Goal: Participate in discussion: Engage in conversation with other users on a specific topic

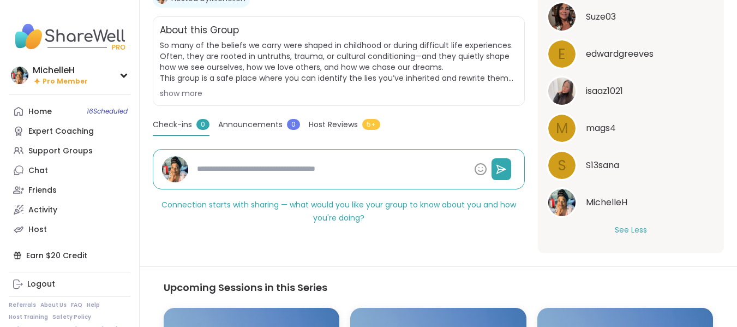
scroll to position [218, 0]
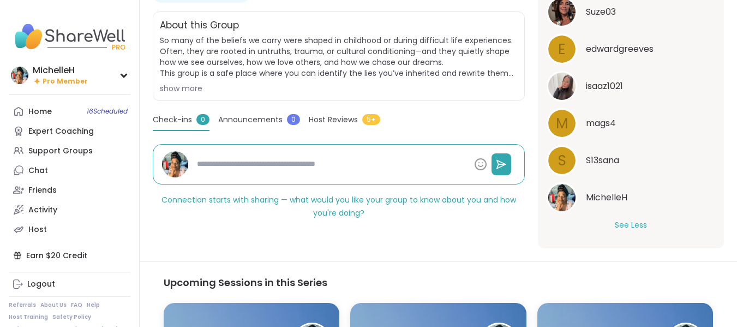
click at [332, 121] on span "Host Reviews" at bounding box center [333, 119] width 49 height 11
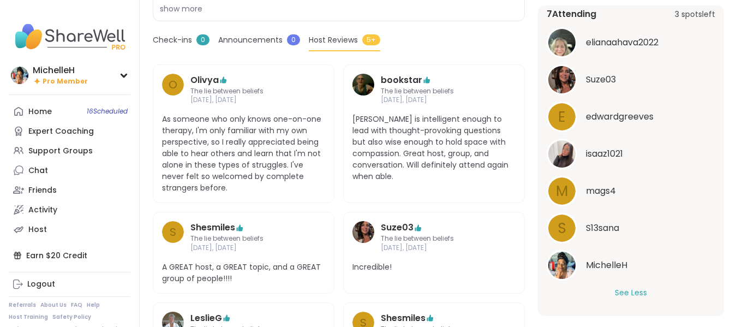
scroll to position [109, 0]
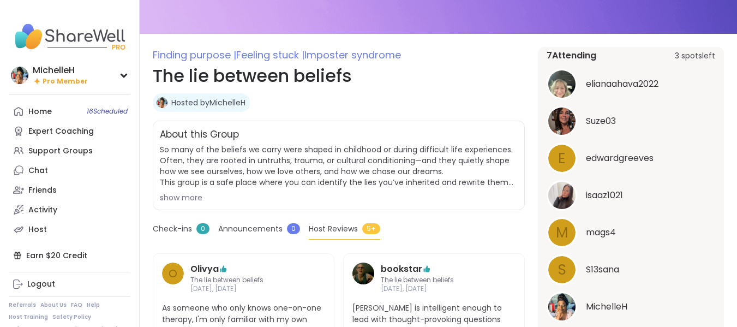
drag, startPoint x: 20, startPoint y: 113, endPoint x: 298, endPoint y: 116, distance: 277.7
click at [20, 113] on icon at bounding box center [18, 111] width 9 height 9
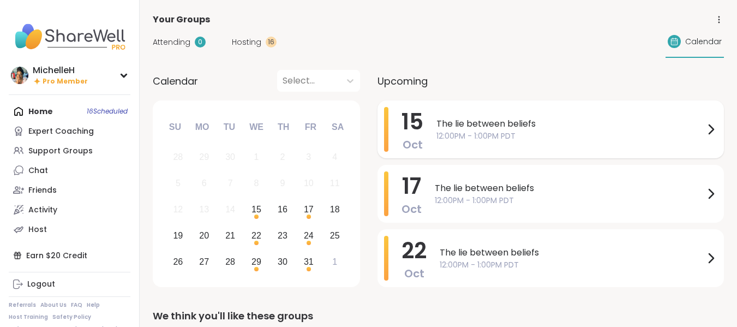
click at [503, 123] on span "The lie between beliefs" at bounding box center [570, 123] width 268 height 13
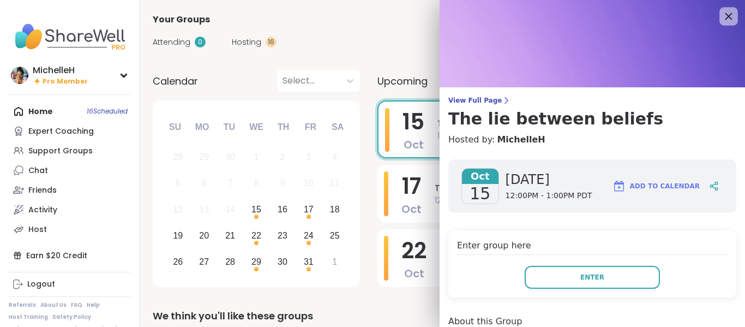
click at [722, 15] on icon at bounding box center [729, 16] width 14 height 14
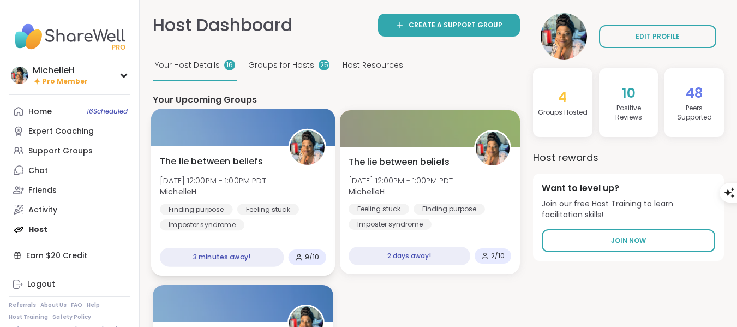
click at [231, 135] on div at bounding box center [243, 127] width 184 height 37
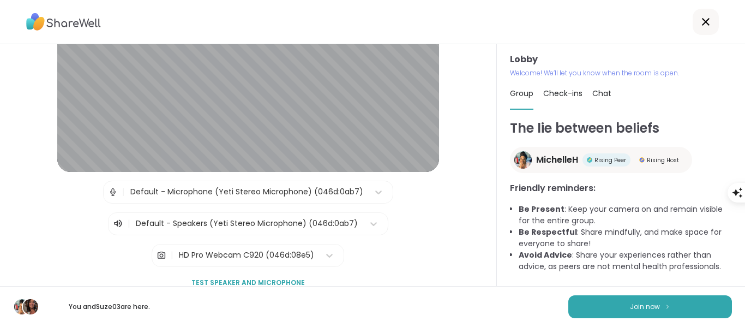
scroll to position [41, 0]
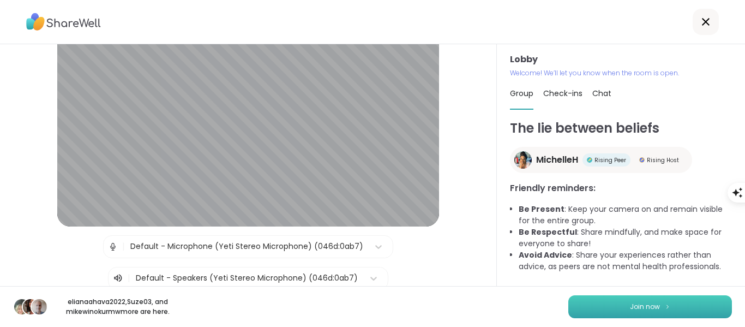
click at [708, 309] on button "Join now" at bounding box center [651, 306] width 164 height 23
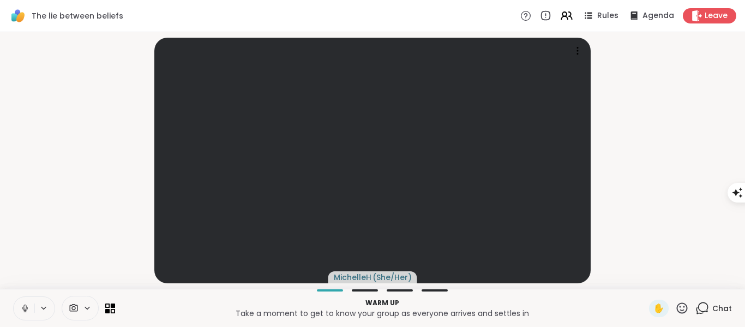
click at [26, 309] on icon at bounding box center [24, 306] width 3 height 5
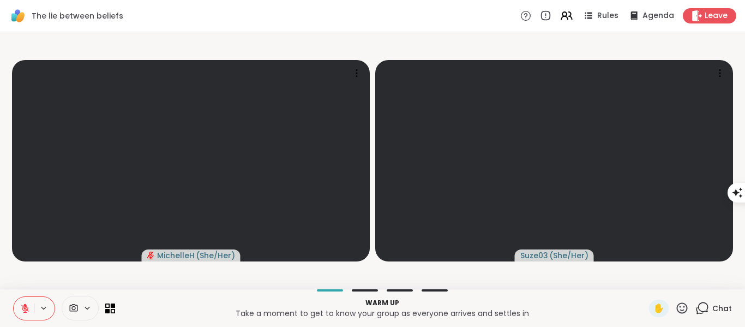
click at [27, 307] on icon at bounding box center [25, 308] width 10 height 10
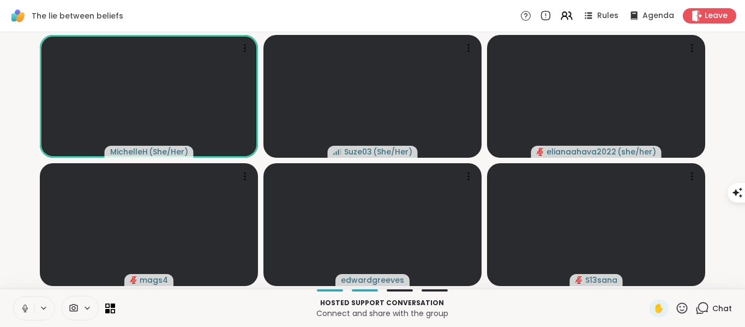
click at [28, 309] on icon at bounding box center [25, 308] width 10 height 10
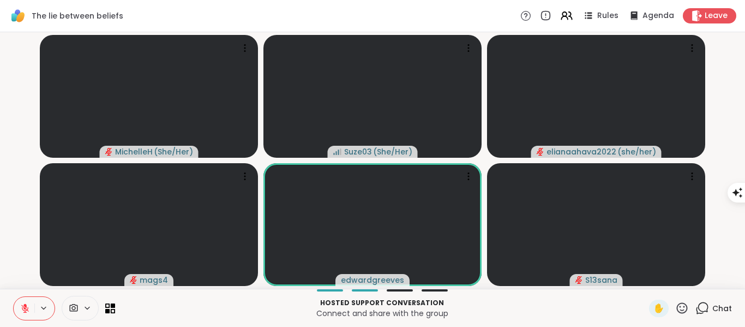
click at [677, 311] on icon at bounding box center [682, 307] width 11 height 11
click at [645, 280] on span "❤️" at bounding box center [650, 279] width 11 height 13
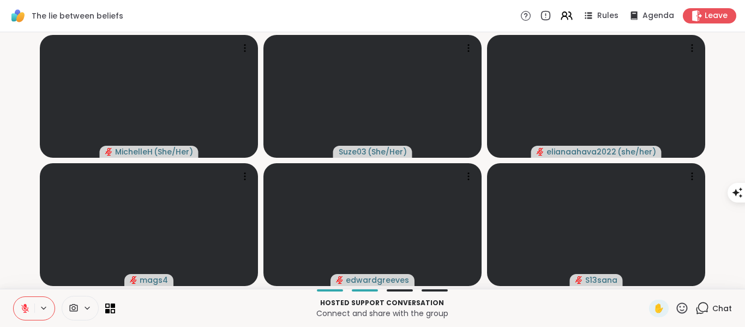
click at [677, 310] on icon at bounding box center [682, 308] width 14 height 14
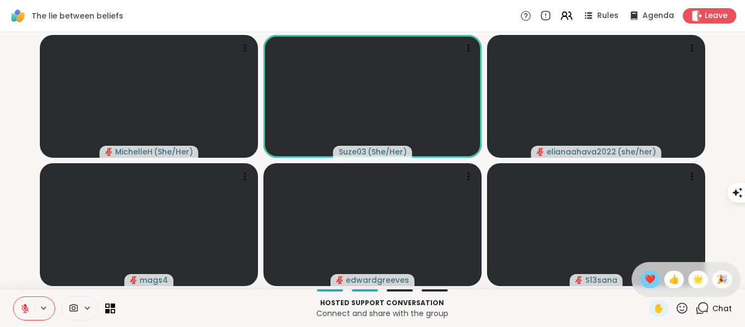
click at [645, 278] on span "❤️" at bounding box center [650, 279] width 11 height 13
click at [106, 310] on icon at bounding box center [107, 310] width 5 height 5
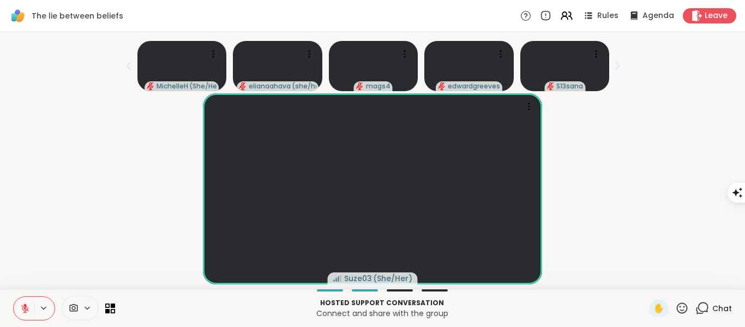
click at [676, 312] on icon at bounding box center [682, 308] width 14 height 14
click at [645, 279] on span "❤️" at bounding box center [650, 279] width 11 height 13
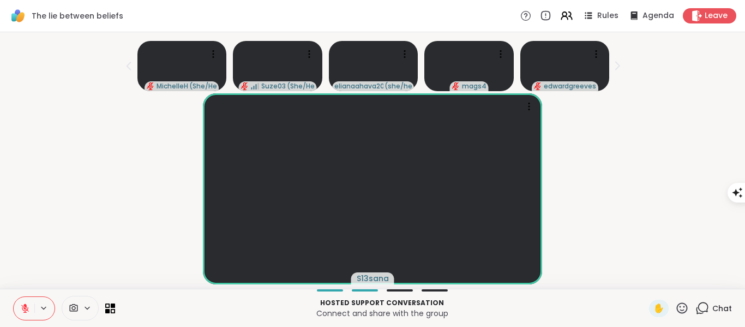
click at [675, 307] on icon at bounding box center [682, 308] width 14 height 14
click at [645, 280] on span "❤️" at bounding box center [650, 279] width 11 height 13
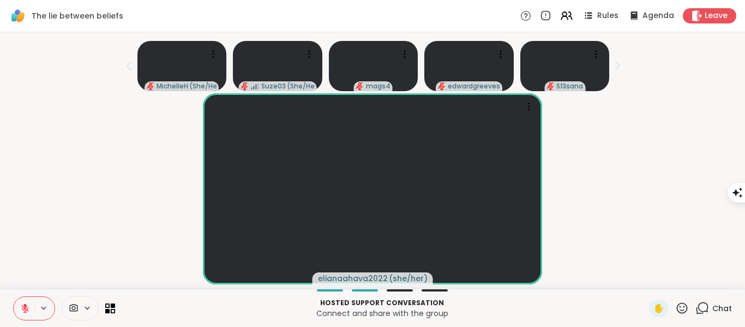
click at [675, 309] on icon at bounding box center [682, 308] width 14 height 14
click at [645, 276] on span "❤️" at bounding box center [650, 279] width 11 height 13
click at [22, 307] on icon at bounding box center [25, 308] width 8 height 8
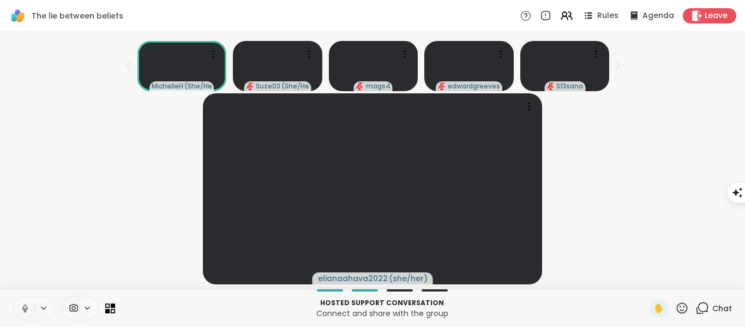
click at [26, 306] on icon at bounding box center [25, 308] width 10 height 10
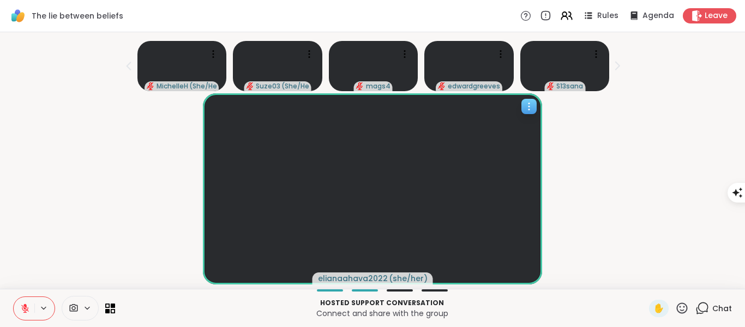
click at [433, 215] on video at bounding box center [372, 188] width 339 height 191
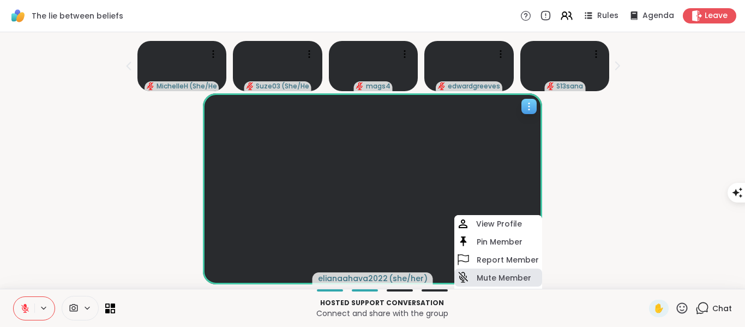
click at [508, 279] on h4 "Mute Member" at bounding box center [504, 277] width 55 height 11
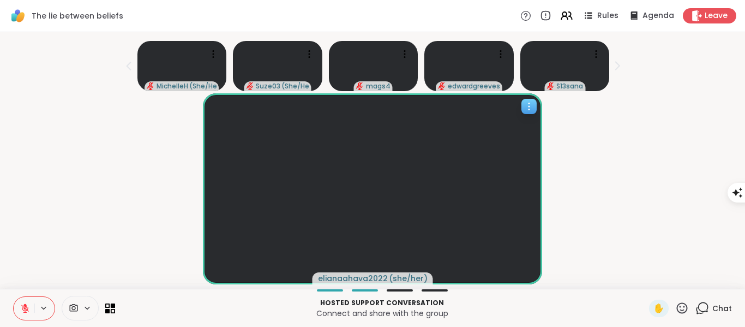
click at [526, 111] on icon at bounding box center [529, 106] width 11 height 11
click at [117, 187] on div "elianaahava2022 ( she/her )" at bounding box center [373, 188] width 732 height 191
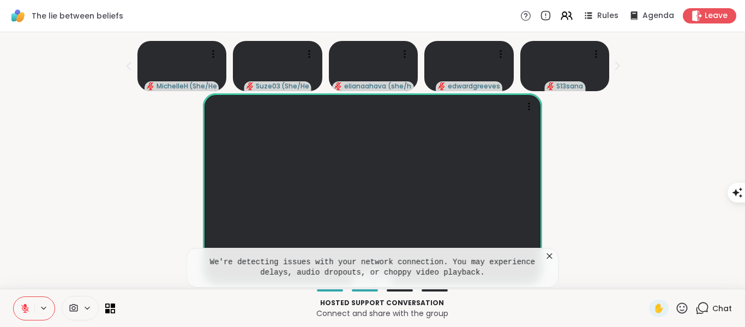
click at [545, 258] on icon at bounding box center [550, 255] width 11 height 11
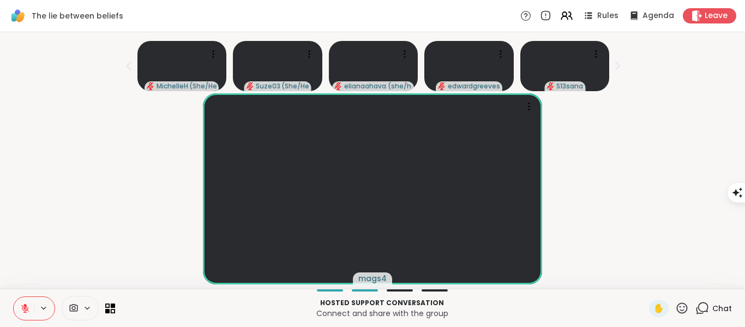
click at [675, 309] on icon at bounding box center [682, 308] width 14 height 14
click at [645, 274] on span "❤️" at bounding box center [650, 279] width 11 height 13
click at [528, 109] on icon at bounding box center [529, 106] width 11 height 11
click at [25, 312] on icon at bounding box center [25, 308] width 8 height 8
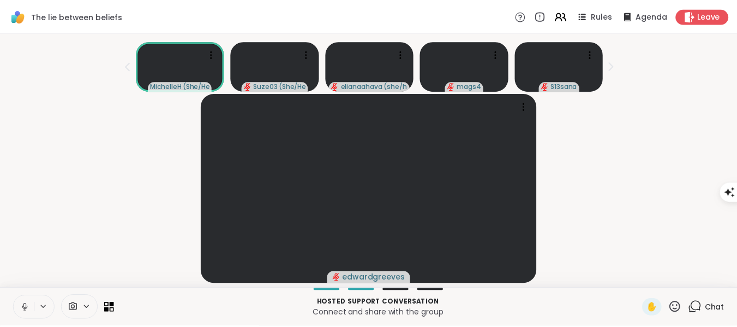
scroll to position [0, 0]
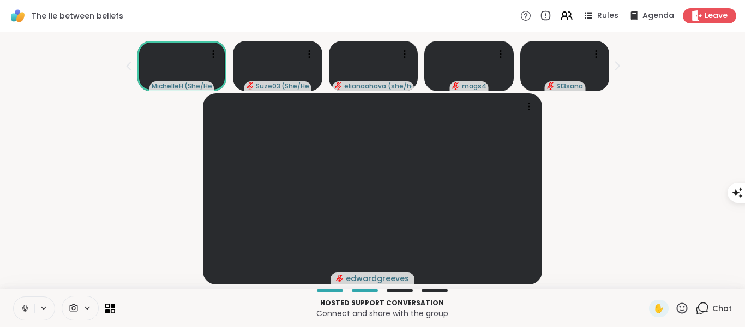
click at [22, 313] on button at bounding box center [24, 308] width 21 height 23
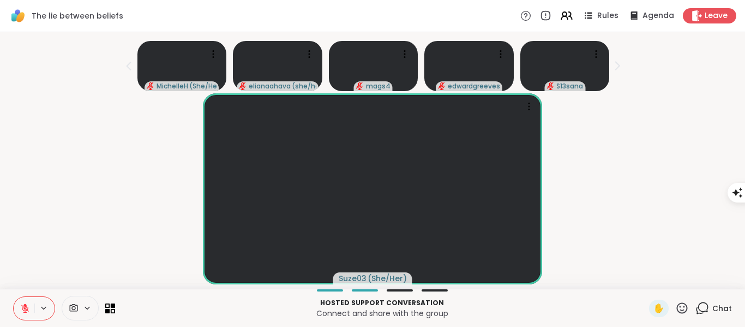
click at [675, 309] on icon at bounding box center [682, 308] width 14 height 14
click at [645, 279] on span "❤️" at bounding box center [650, 279] width 11 height 13
click at [23, 314] on button at bounding box center [24, 308] width 21 height 23
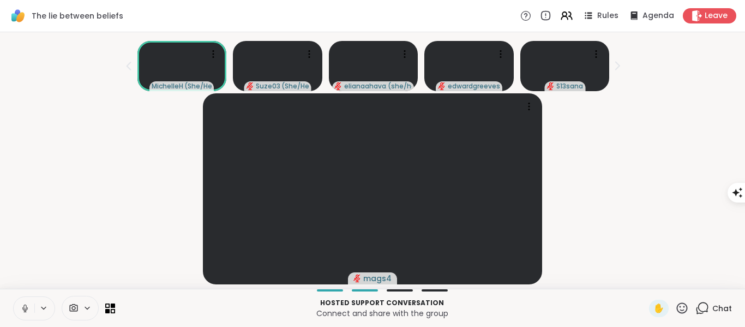
click at [27, 311] on icon at bounding box center [25, 308] width 10 height 10
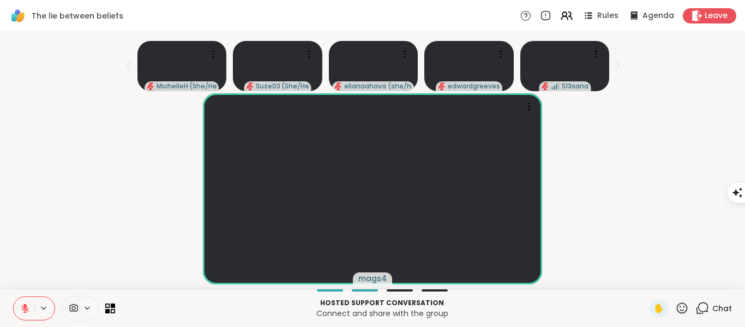
click at [22, 312] on icon at bounding box center [25, 308] width 10 height 10
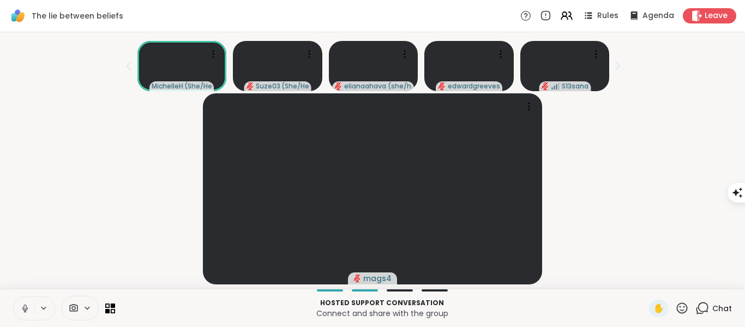
click at [27, 308] on icon at bounding box center [25, 308] width 10 height 10
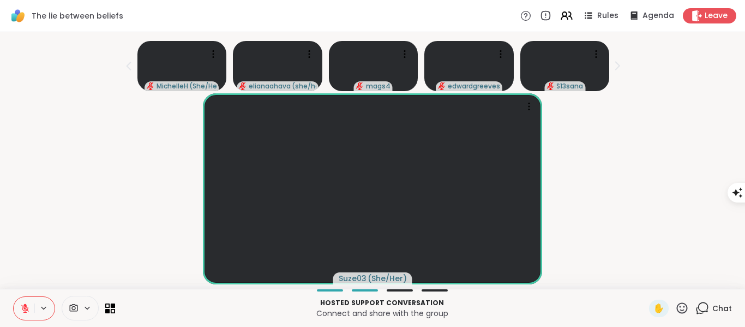
click at [675, 310] on icon at bounding box center [682, 308] width 14 height 14
click at [641, 282] on div "❤️" at bounding box center [651, 279] width 20 height 17
click at [23, 312] on icon at bounding box center [25, 308] width 10 height 10
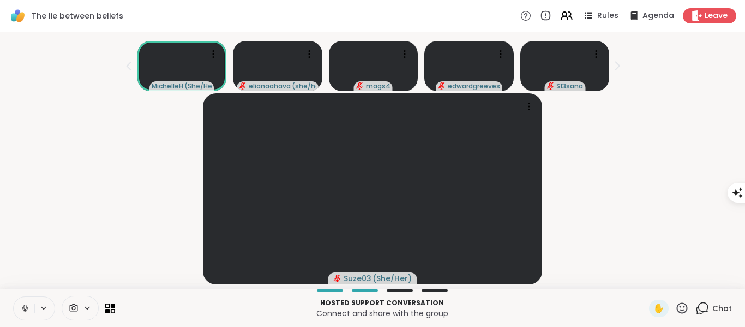
click at [21, 309] on icon at bounding box center [25, 308] width 10 height 10
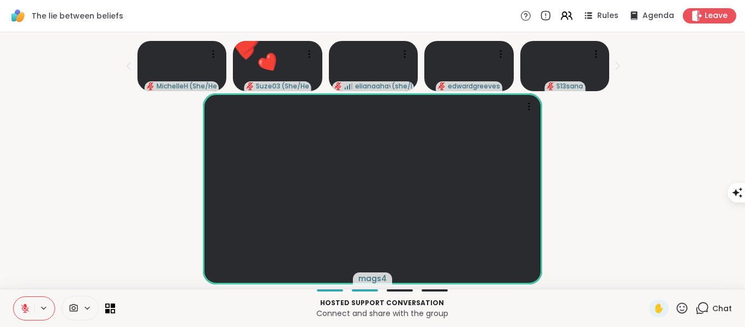
click at [674, 315] on div "✋" at bounding box center [669, 308] width 40 height 17
click at [677, 307] on icon at bounding box center [682, 307] width 11 height 11
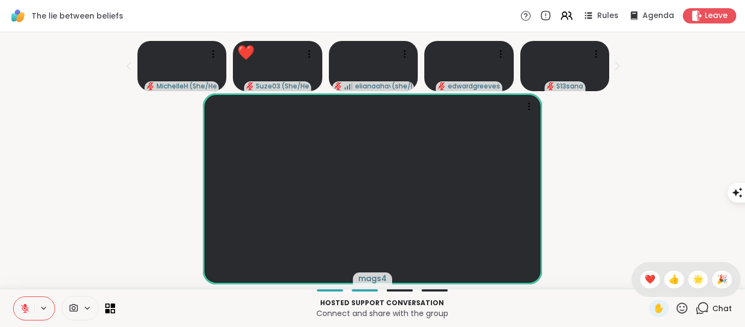
click at [645, 275] on span "❤️" at bounding box center [650, 279] width 11 height 13
click at [713, 308] on span "Chat" at bounding box center [723, 308] width 20 height 11
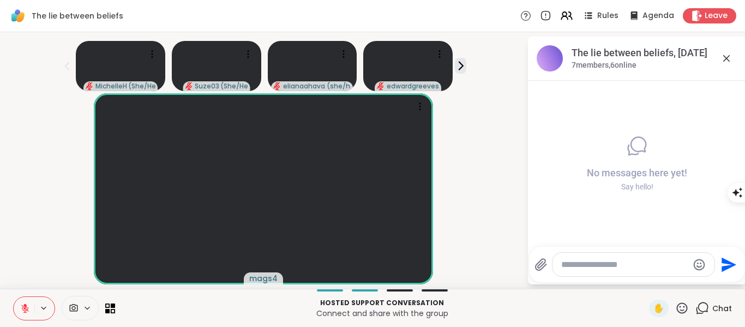
click at [25, 308] on icon at bounding box center [25, 308] width 8 height 8
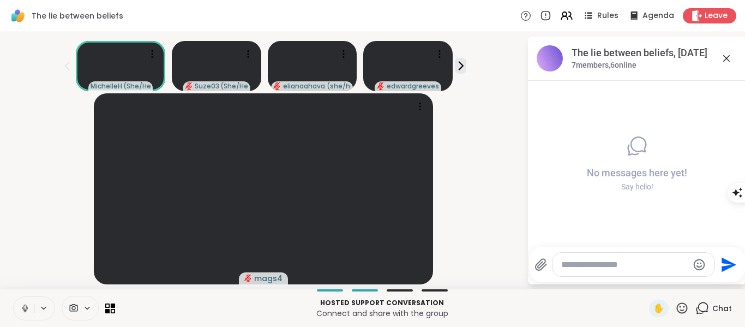
click at [25, 311] on icon at bounding box center [25, 308] width 10 height 10
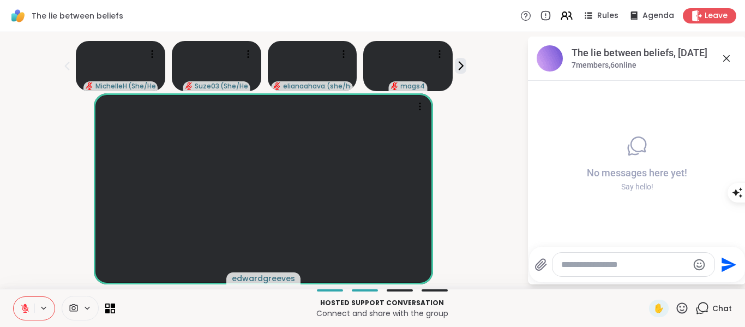
click at [22, 309] on icon at bounding box center [25, 308] width 10 height 10
click at [23, 308] on icon at bounding box center [25, 308] width 10 height 10
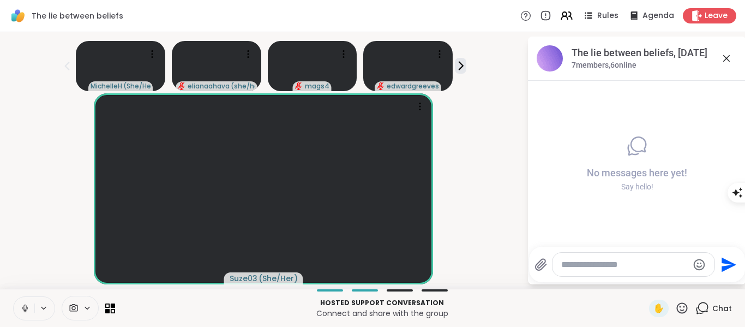
click at [26, 310] on icon at bounding box center [24, 308] width 5 height 3
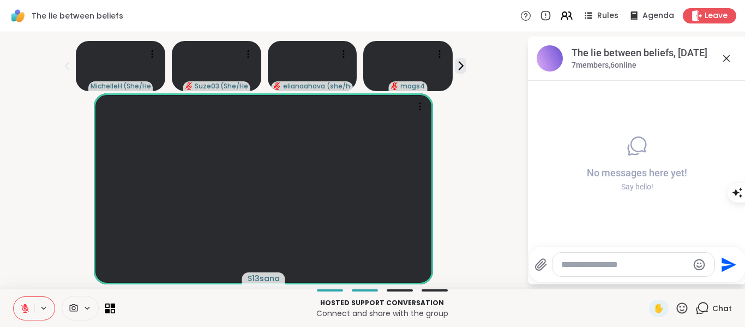
click at [677, 304] on icon at bounding box center [682, 308] width 14 height 14
click at [645, 285] on span "❤️" at bounding box center [650, 279] width 11 height 13
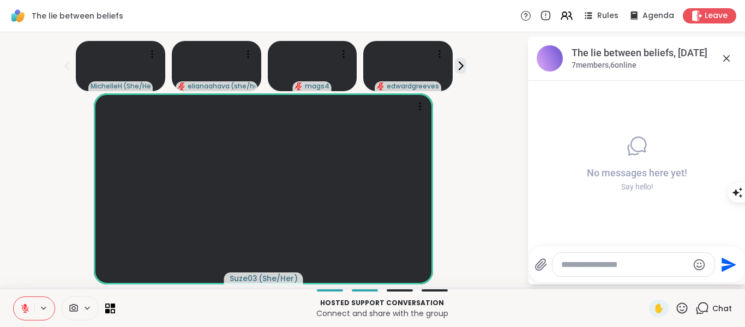
click at [677, 306] on icon at bounding box center [682, 307] width 11 height 11
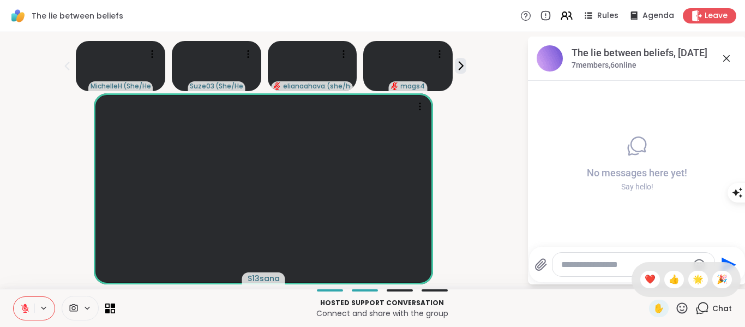
click at [645, 282] on span "❤️" at bounding box center [650, 279] width 11 height 13
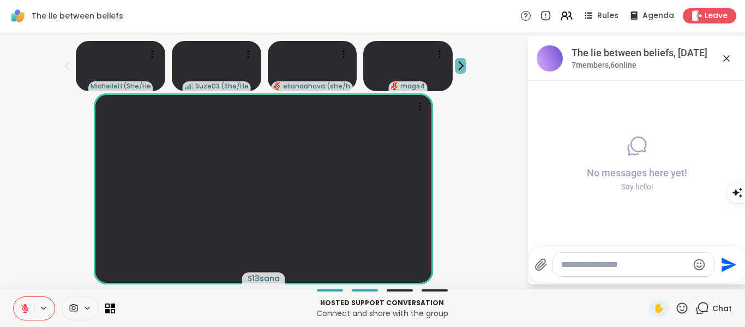
click at [455, 68] on icon at bounding box center [460, 65] width 11 height 11
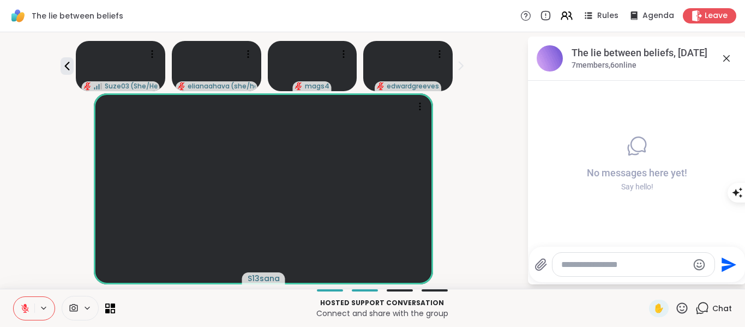
click at [118, 307] on div "Hosted support conversation Connect and share with the group ✋ Chat" at bounding box center [372, 308] width 745 height 38
click at [112, 310] on icon at bounding box center [110, 308] width 10 height 10
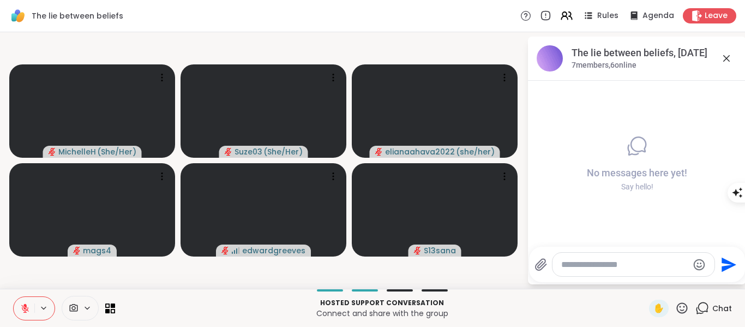
click at [23, 313] on icon at bounding box center [25, 308] width 10 height 10
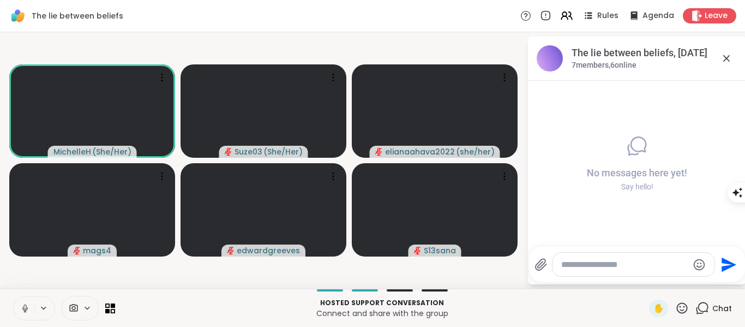
click at [25, 310] on icon at bounding box center [25, 311] width 1 height 2
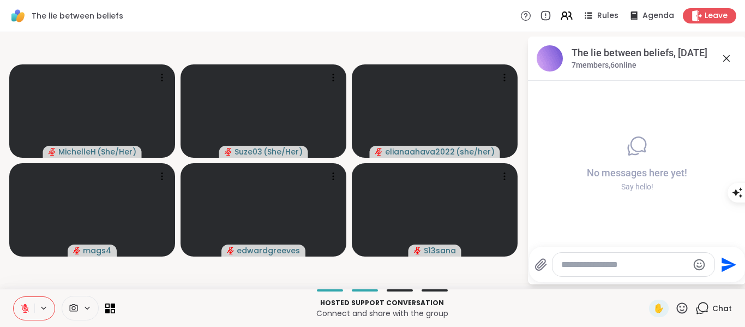
click at [26, 310] on icon at bounding box center [25, 308] width 8 height 8
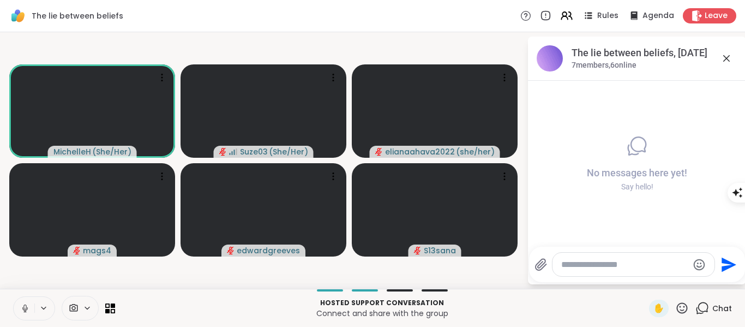
drag, startPoint x: 25, startPoint y: 311, endPoint x: 57, endPoint y: 290, distance: 38.6
click at [25, 312] on icon at bounding box center [25, 308] width 10 height 10
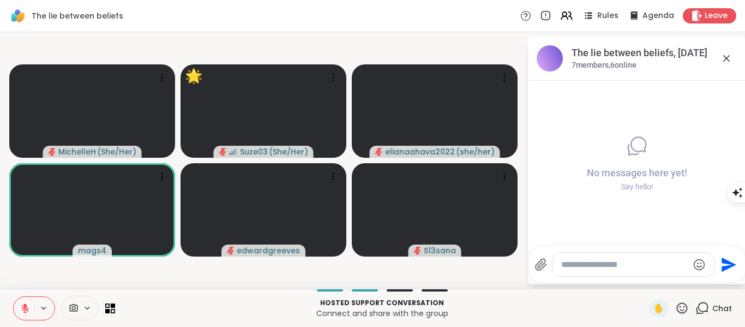
click at [677, 310] on icon at bounding box center [682, 307] width 11 height 11
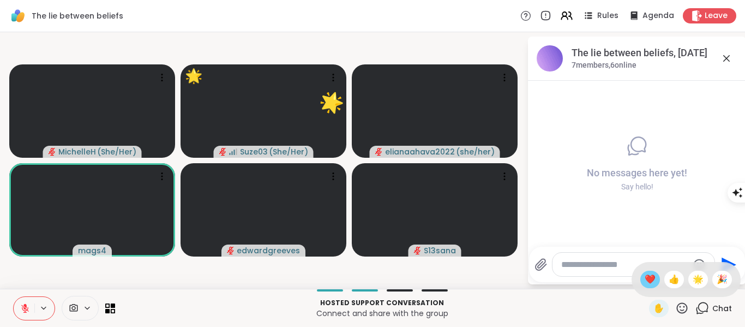
click at [645, 282] on span "❤️" at bounding box center [650, 279] width 11 height 13
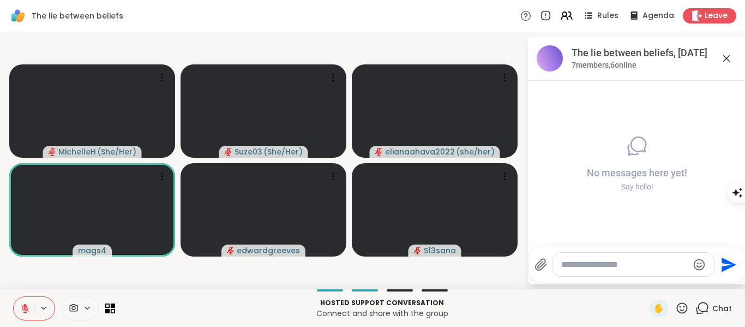
click at [675, 306] on icon at bounding box center [682, 308] width 14 height 14
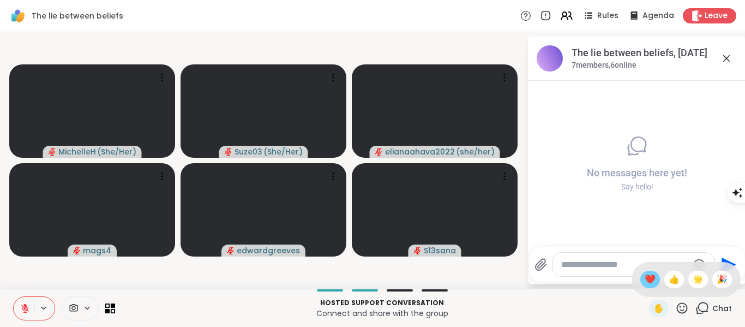
click at [645, 282] on span "❤️" at bounding box center [650, 279] width 11 height 13
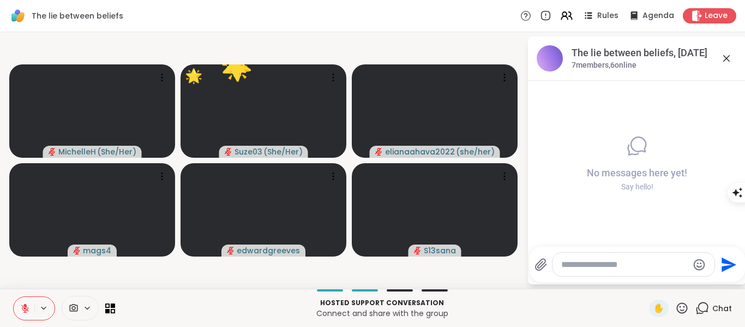
click at [678, 308] on icon at bounding box center [682, 308] width 14 height 14
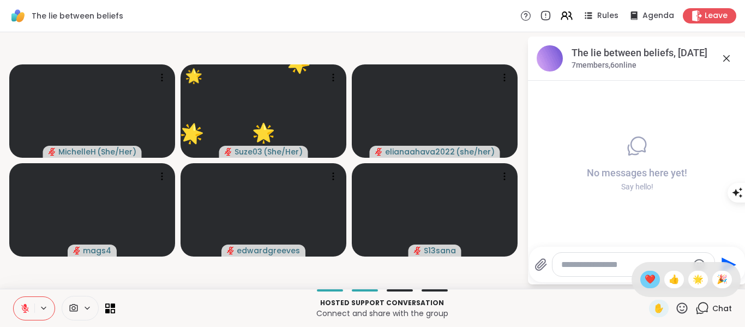
click at [645, 282] on span "❤️" at bounding box center [650, 279] width 11 height 13
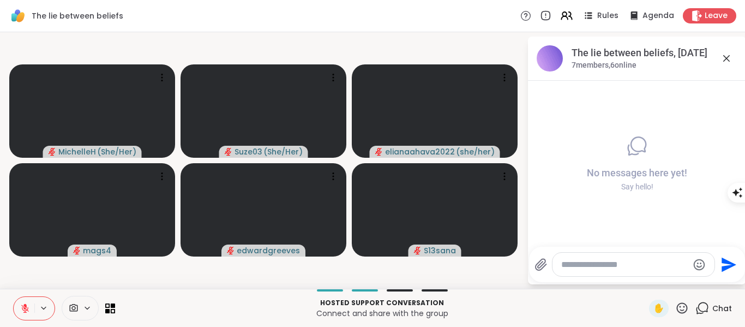
click at [20, 307] on icon at bounding box center [25, 308] width 10 height 10
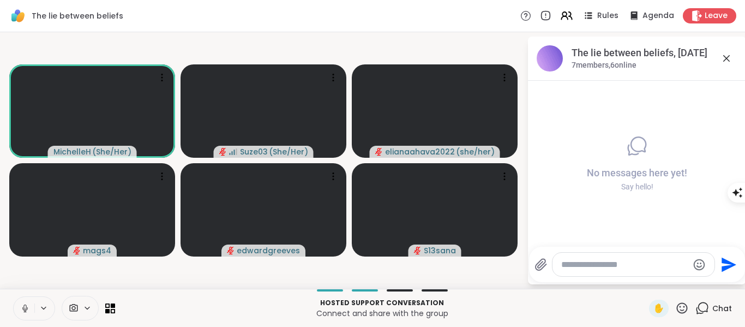
click at [23, 310] on icon at bounding box center [25, 308] width 10 height 10
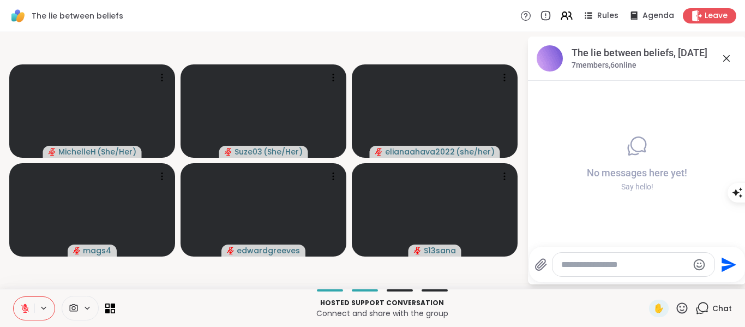
click at [28, 312] on icon at bounding box center [25, 308] width 10 height 10
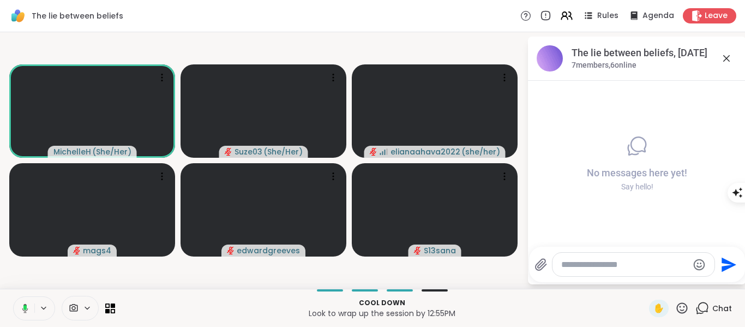
click at [25, 309] on rect at bounding box center [24, 307] width 3 height 5
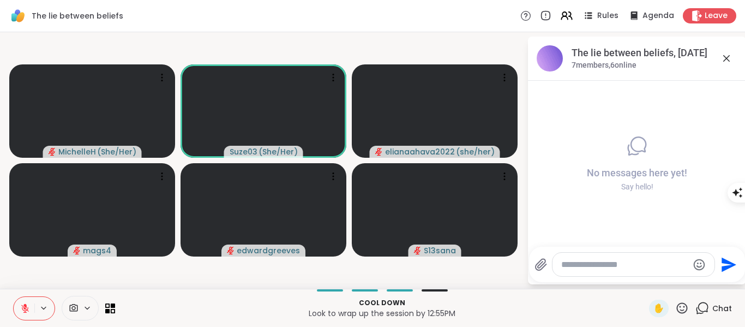
click at [26, 308] on icon at bounding box center [25, 308] width 10 height 10
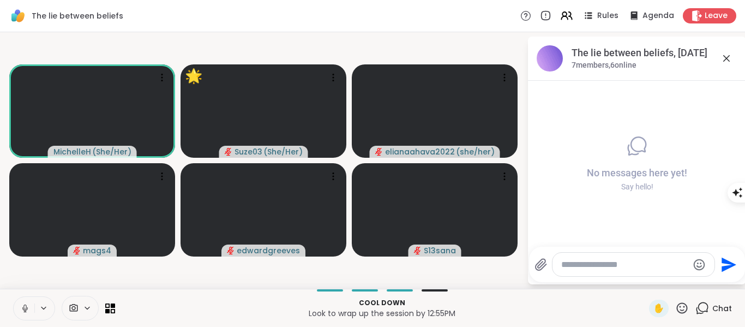
click at [25, 310] on icon at bounding box center [24, 308] width 5 height 3
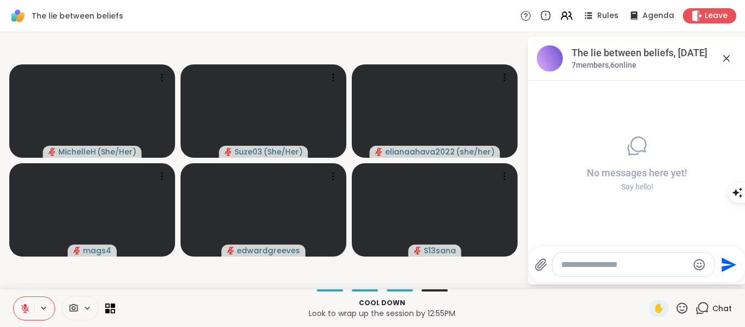
click at [26, 311] on icon at bounding box center [25, 308] width 10 height 10
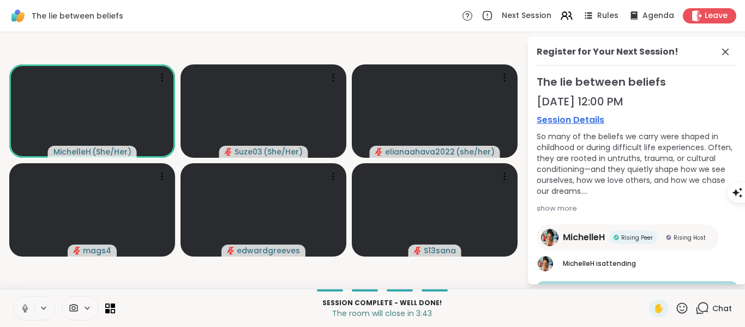
click at [30, 312] on button at bounding box center [24, 308] width 21 height 23
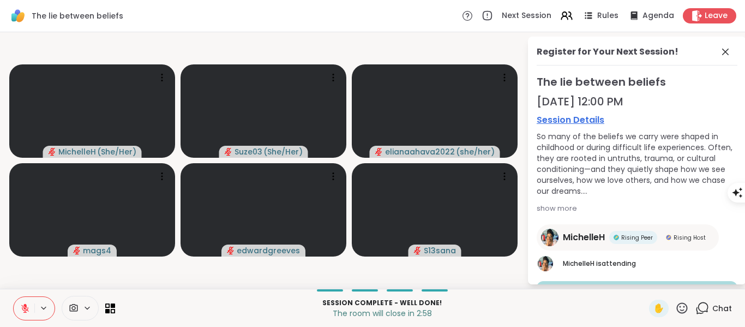
click at [26, 309] on icon at bounding box center [25, 308] width 8 height 8
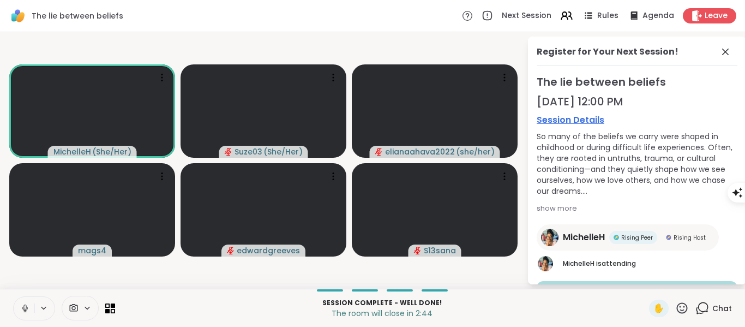
click at [20, 304] on icon at bounding box center [25, 308] width 10 height 10
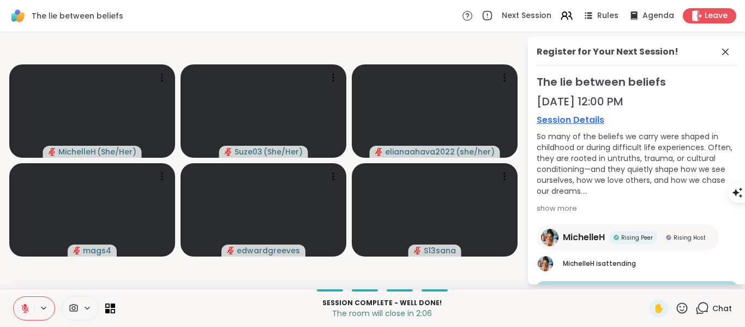
click at [46, 313] on div at bounding box center [34, 308] width 42 height 24
click at [26, 306] on icon at bounding box center [24, 305] width 3 height 4
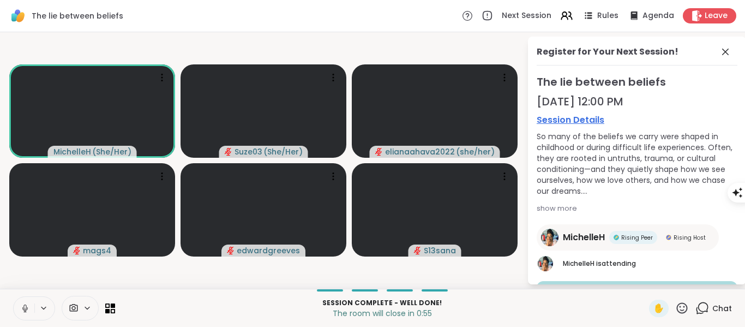
click at [24, 312] on icon at bounding box center [25, 308] width 10 height 10
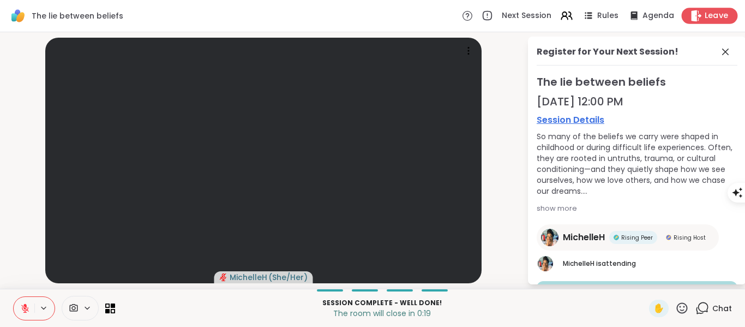
click at [708, 19] on span "Leave" at bounding box center [717, 15] width 24 height 11
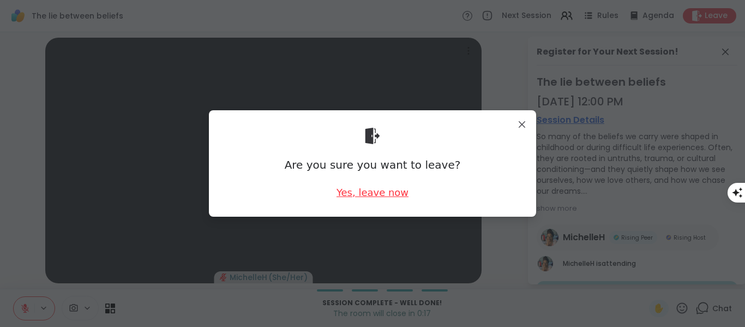
click at [368, 197] on div "Yes, leave now" at bounding box center [373, 193] width 72 height 14
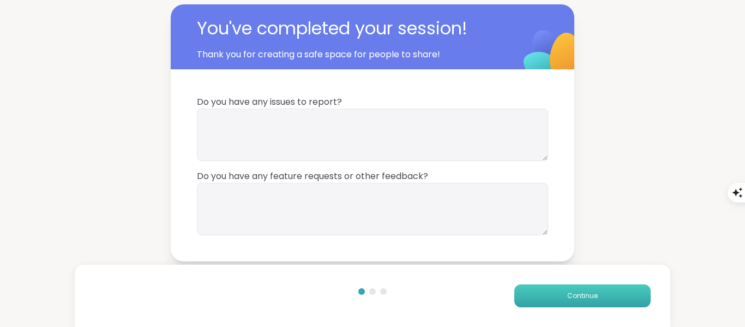
click at [525, 295] on button "Continue" at bounding box center [583, 295] width 136 height 23
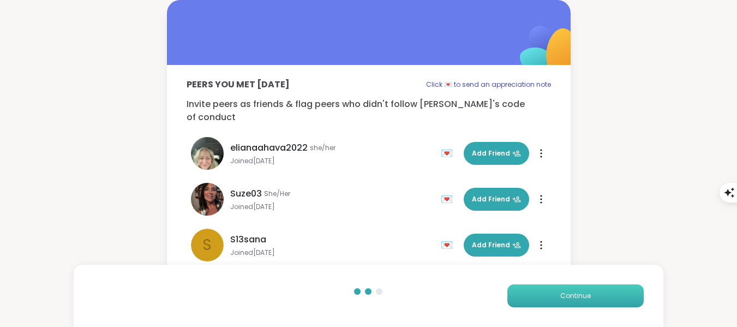
click at [556, 289] on button "Continue" at bounding box center [575, 295] width 136 height 23
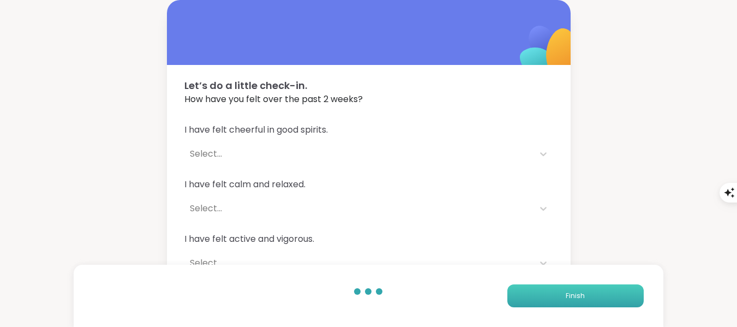
click at [572, 297] on span "Finish" at bounding box center [575, 296] width 19 height 10
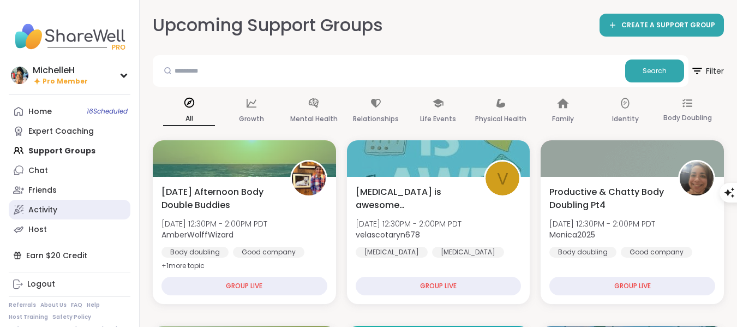
drag, startPoint x: 0, startPoint y: 0, endPoint x: 65, endPoint y: 218, distance: 227.3
click at [51, 225] on link "Host" at bounding box center [70, 229] width 122 height 20
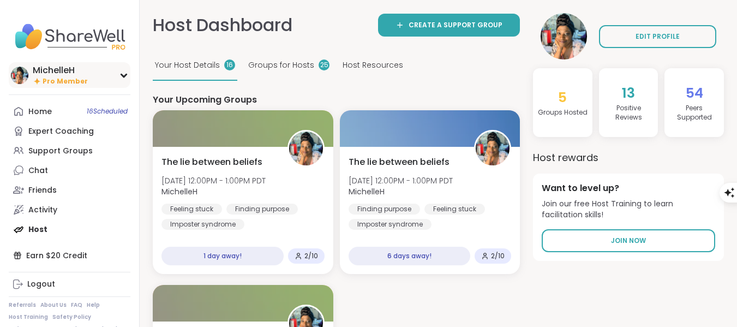
click at [24, 71] on img at bounding box center [19, 75] width 17 height 17
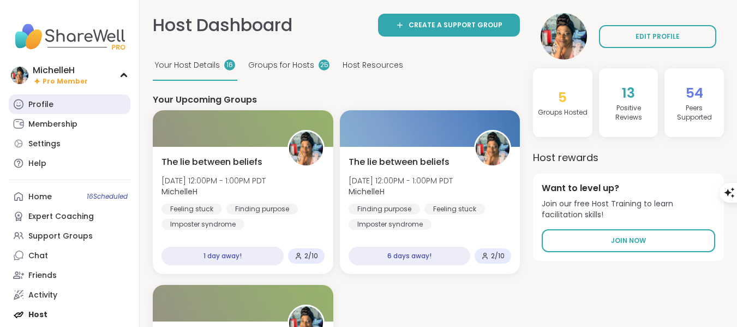
click at [35, 108] on div "Profile" at bounding box center [40, 104] width 25 height 11
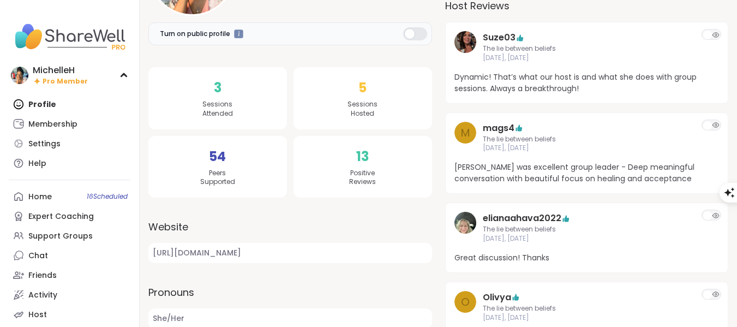
scroll to position [218, 0]
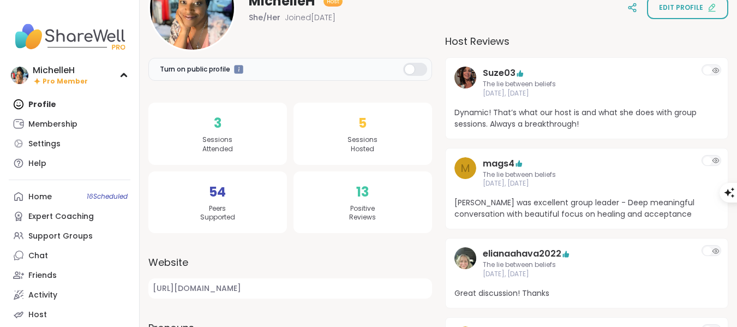
click at [243, 71] on label "Turn on public profile" at bounding box center [290, 69] width 284 height 23
click at [241, 69] on div at bounding box center [238, 68] width 9 height 9
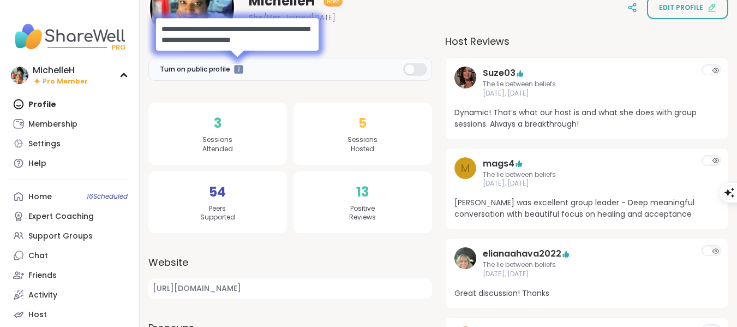
click at [413, 69] on div at bounding box center [415, 69] width 24 height 13
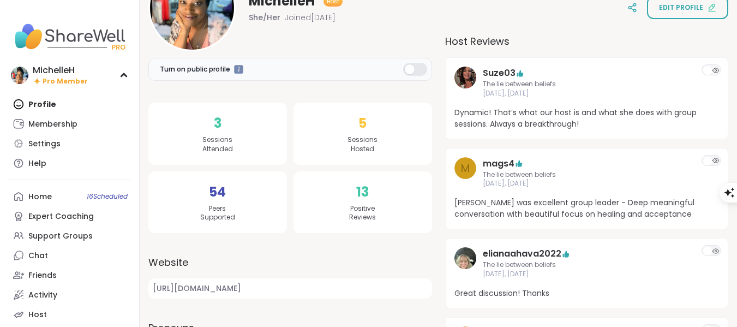
click at [589, 28] on div "MichelleH Host She/Her Joined [DATE] Edit profile" at bounding box center [438, 7] width 580 height 87
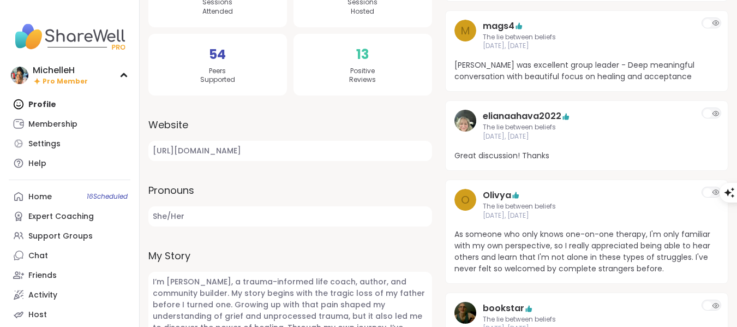
scroll to position [327, 0]
